Goal: Information Seeking & Learning: Learn about a topic

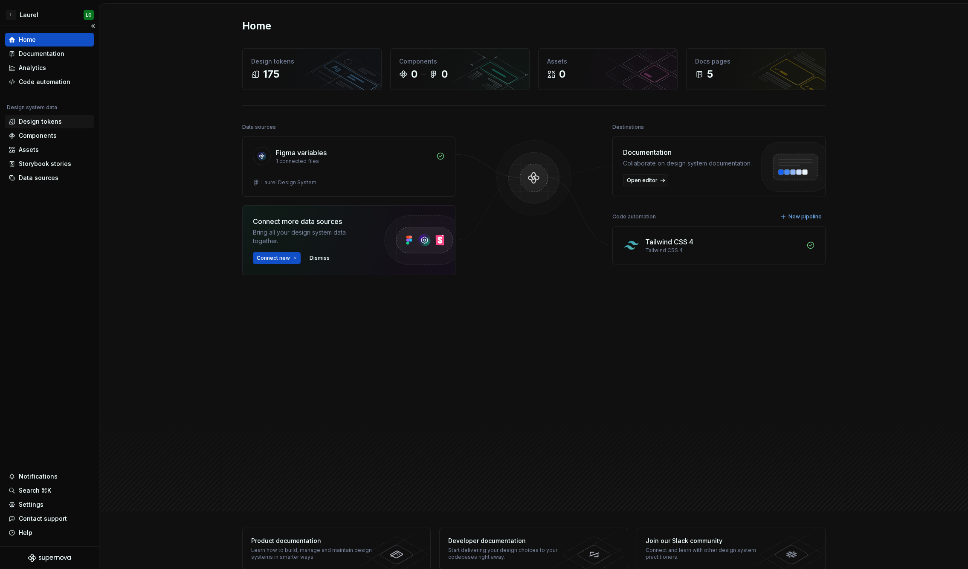
click at [38, 123] on div "Design tokens" at bounding box center [40, 121] width 43 height 9
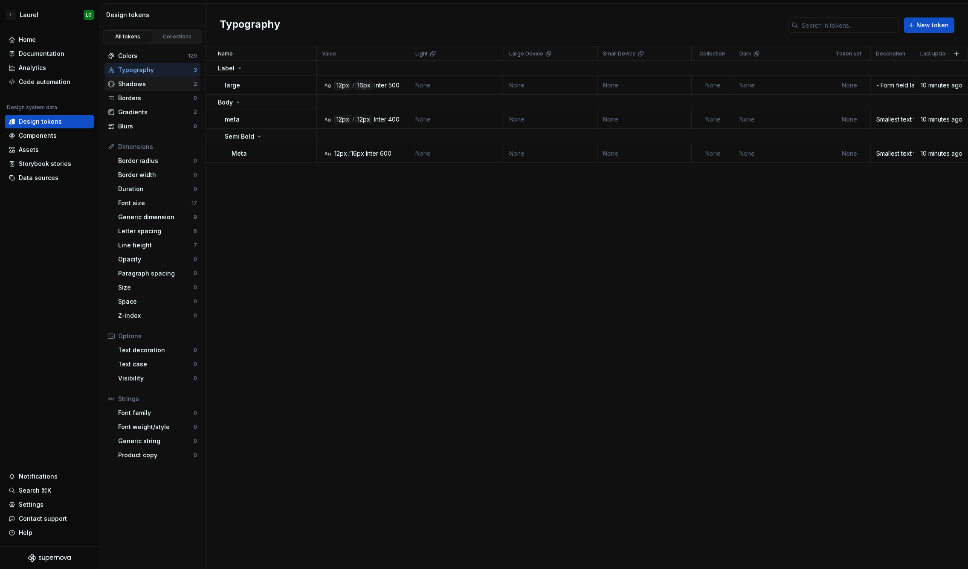
click at [147, 83] on div "Shadows" at bounding box center [155, 84] width 75 height 9
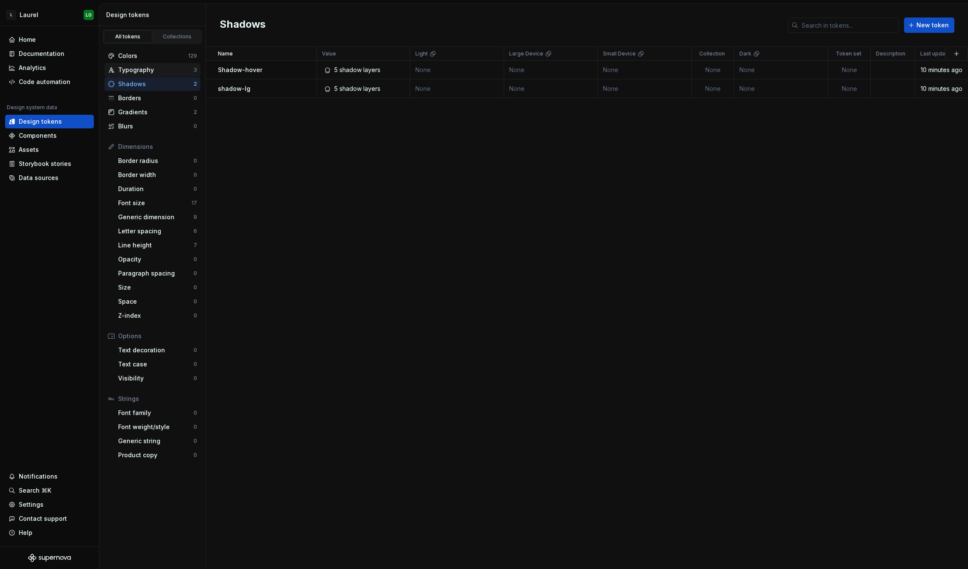
click at [144, 70] on div "Typography" at bounding box center [155, 70] width 75 height 9
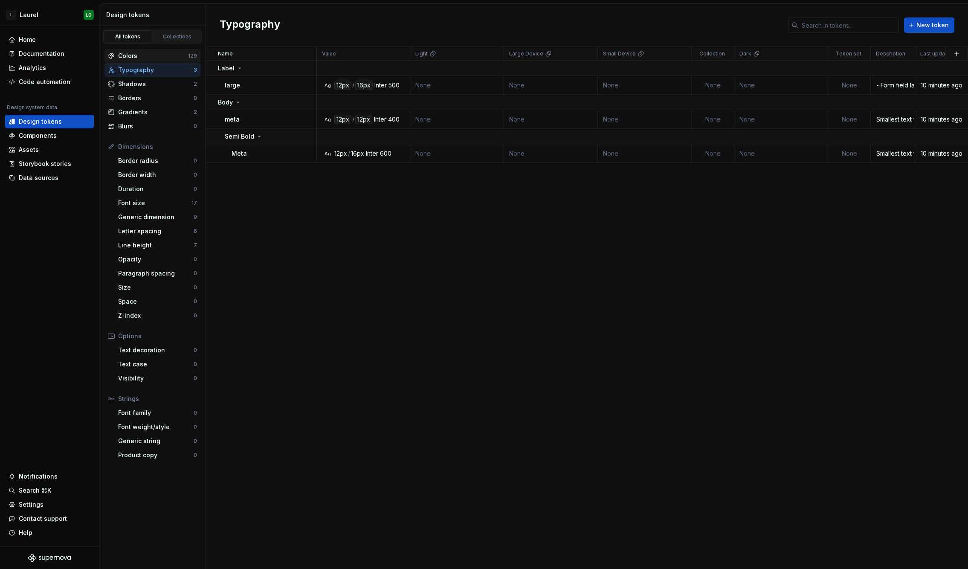
click at [148, 58] on div "Colors" at bounding box center [153, 56] width 70 height 9
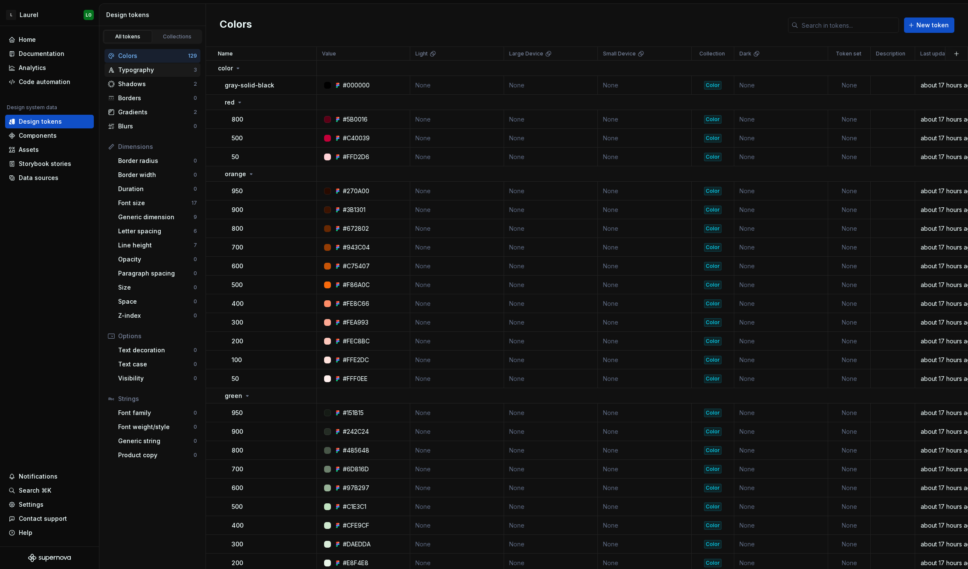
click at [150, 67] on div "Typography" at bounding box center [155, 70] width 75 height 9
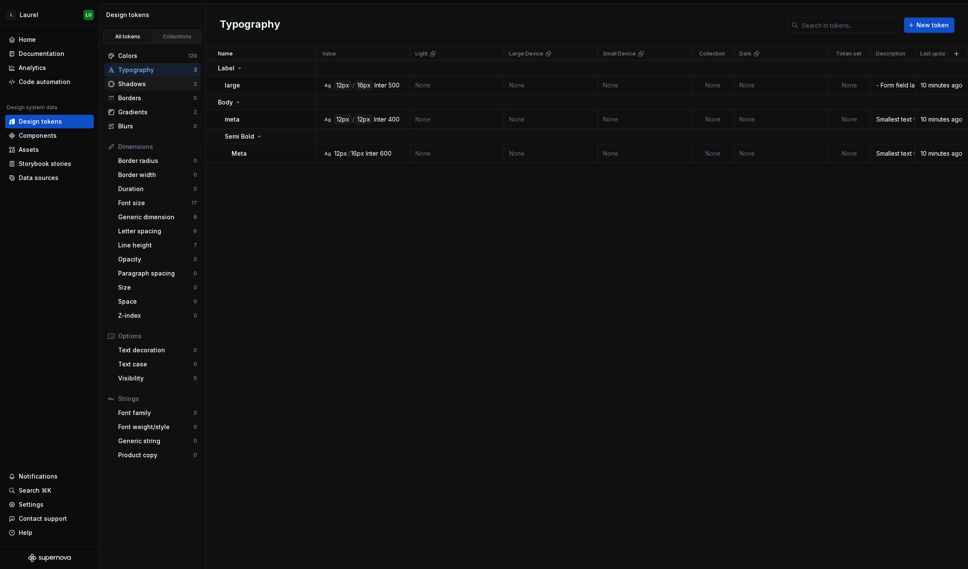
click at [148, 86] on div "Shadows" at bounding box center [155, 84] width 75 height 9
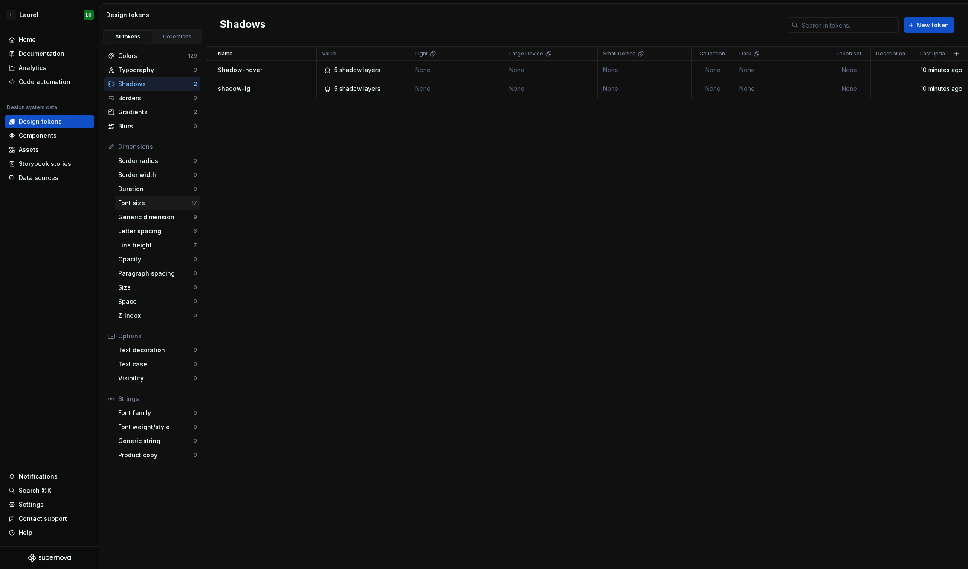
click at [150, 208] on div "Font size 17" at bounding box center [158, 203] width 86 height 14
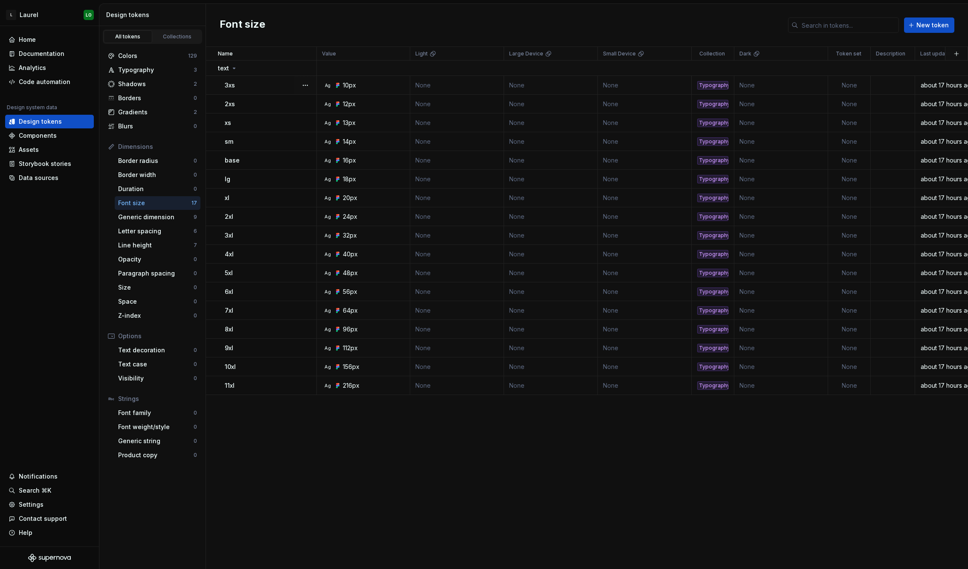
click at [849, 77] on td "None" at bounding box center [849, 85] width 43 height 19
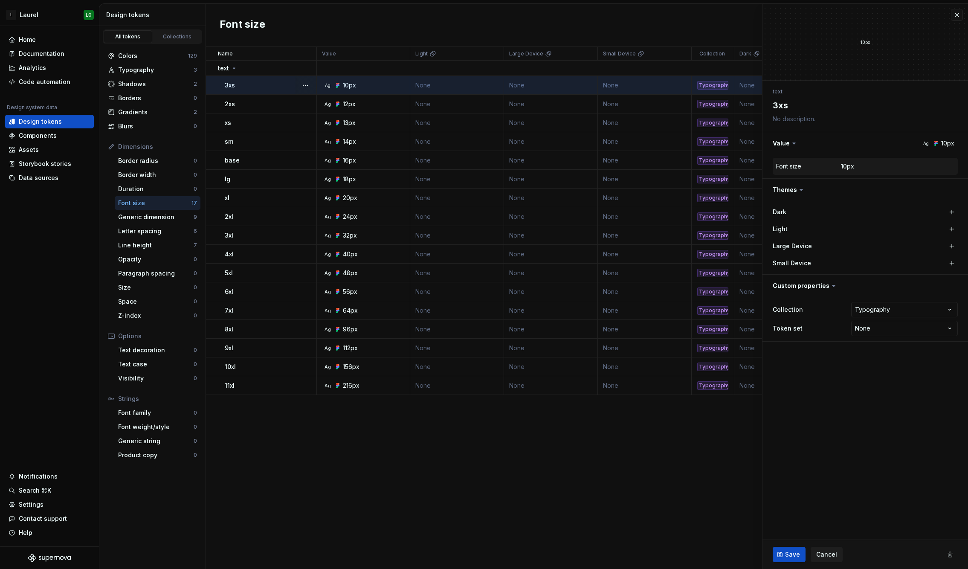
click at [848, 84] on div "**********" at bounding box center [864, 214] width 205 height 266
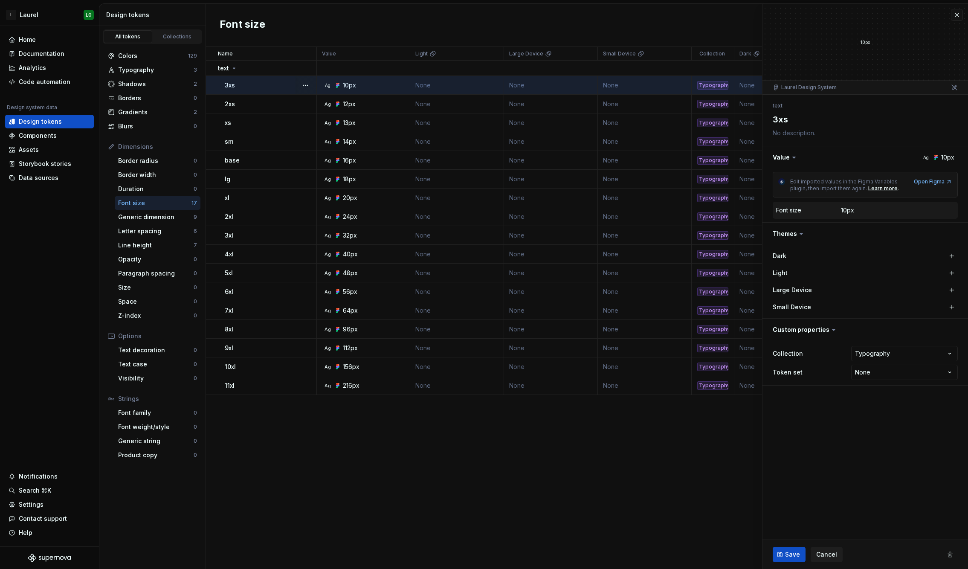
click at [792, 161] on icon at bounding box center [794, 157] width 9 height 9
click at [793, 153] on icon at bounding box center [794, 157] width 9 height 9
click at [790, 155] on icon at bounding box center [794, 157] width 9 height 9
click at [792, 160] on icon at bounding box center [794, 157] width 9 height 9
click at [790, 133] on textarea at bounding box center [863, 133] width 185 height 12
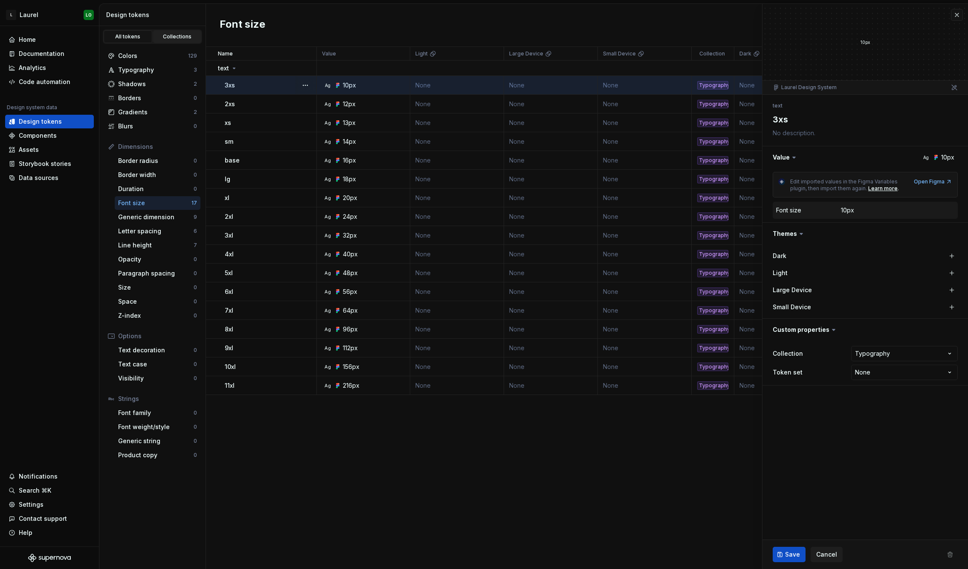
click at [165, 40] on link "Collections" at bounding box center [177, 36] width 49 height 13
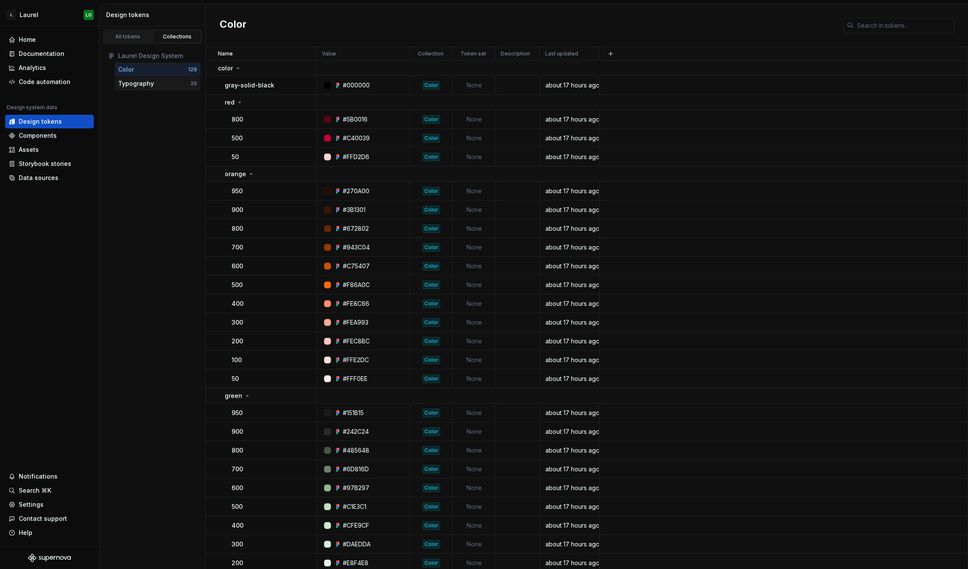
click at [166, 84] on div "Typography" at bounding box center [154, 83] width 72 height 9
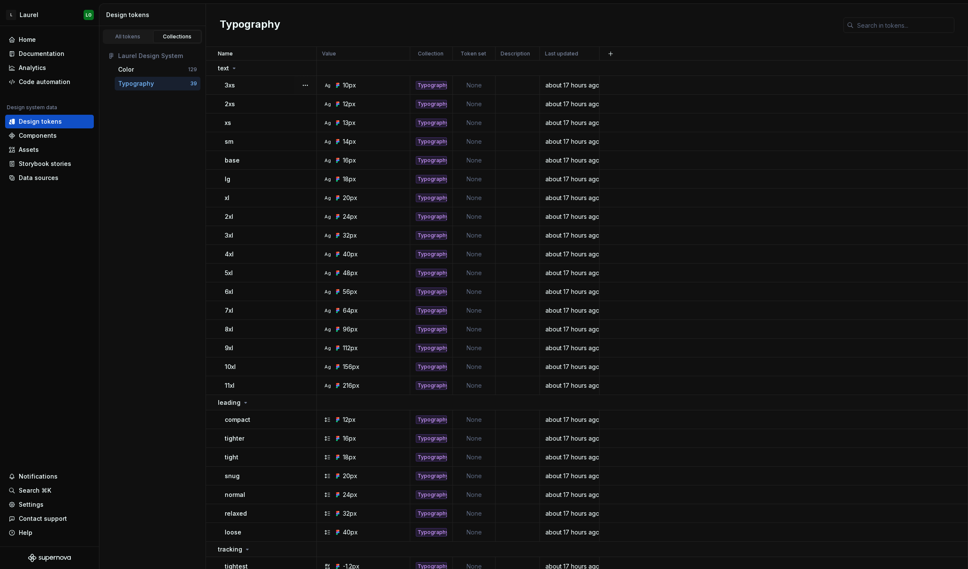
click at [479, 86] on td "None" at bounding box center [474, 85] width 43 height 19
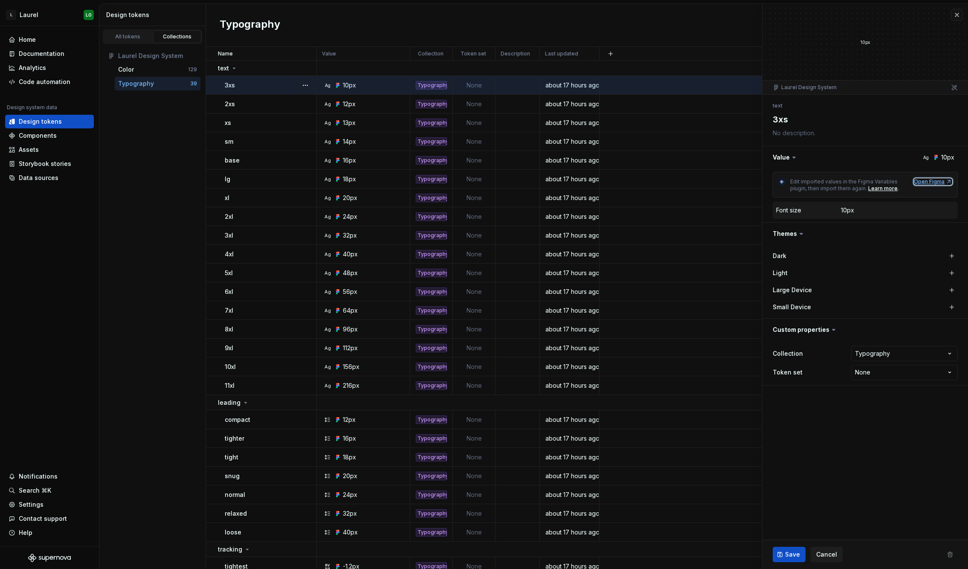
click at [922, 183] on div "Open Figma" at bounding box center [933, 181] width 38 height 7
click at [606, 51] on button "button" at bounding box center [611, 54] width 12 height 12
click at [564, 70] on span "New theme" at bounding box center [541, 71] width 51 height 14
click at [515, 37] on div "Typography" at bounding box center [587, 25] width 762 height 43
click at [431, 86] on div "Typography" at bounding box center [431, 85] width 31 height 9
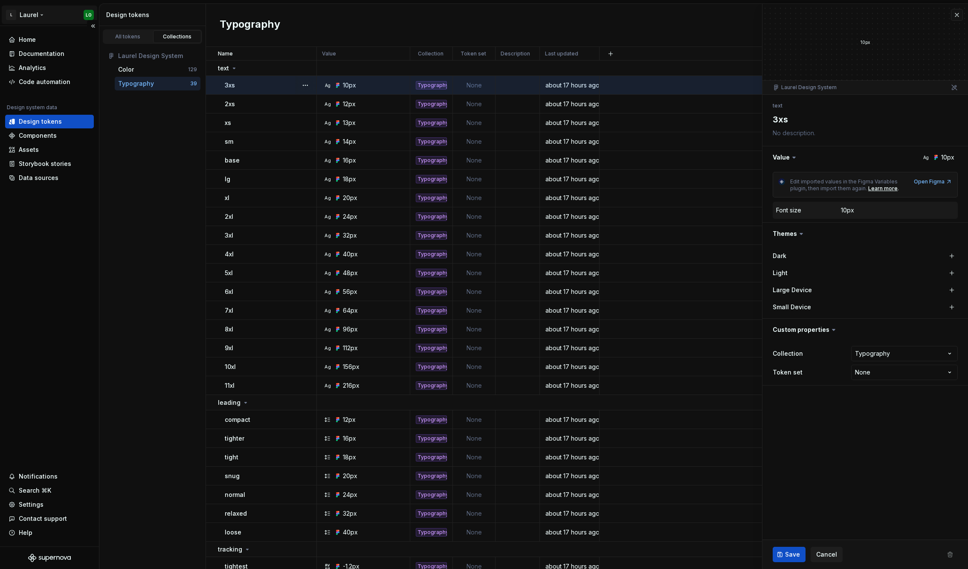
click at [38, 15] on html "L [PERSON_NAME] Home Documentation Analytics Code automation Design system data…" at bounding box center [484, 284] width 968 height 569
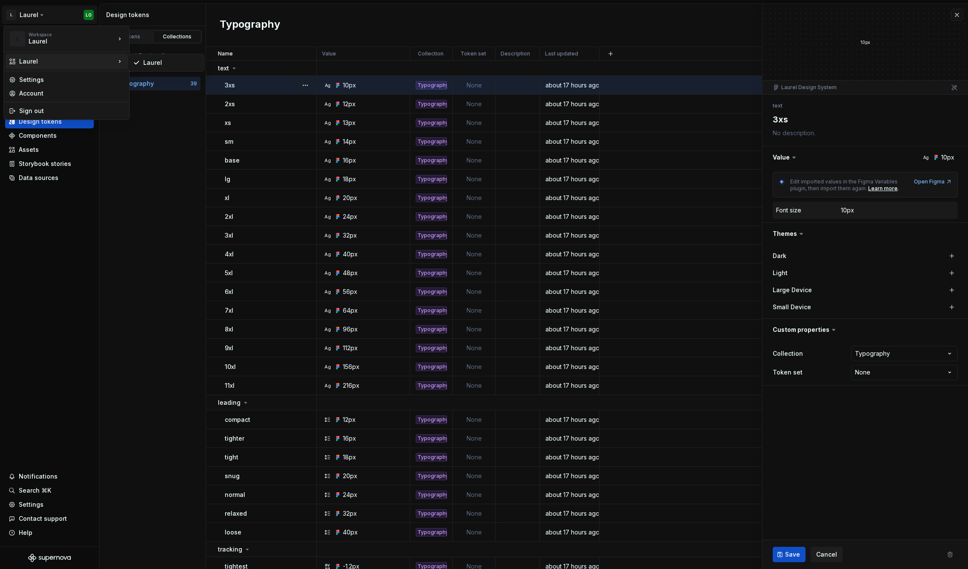
type textarea "*"
click at [182, 39] on div "GW" at bounding box center [170, 36] width 55 height 9
